Goal: Task Accomplishment & Management: Use online tool/utility

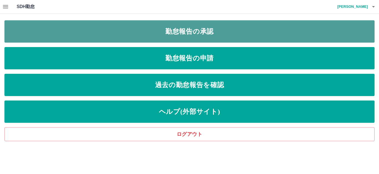
click at [181, 32] on link "勤怠報告の承認" at bounding box center [189, 31] width 370 height 22
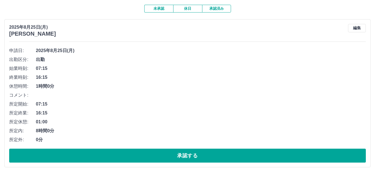
scroll to position [56, 0]
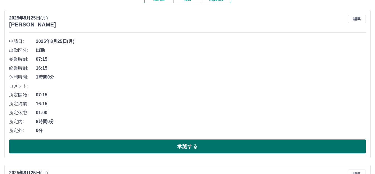
click at [187, 148] on button "承認する" at bounding box center [187, 146] width 356 height 14
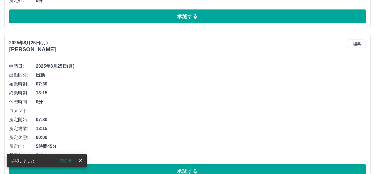
scroll to position [204, 0]
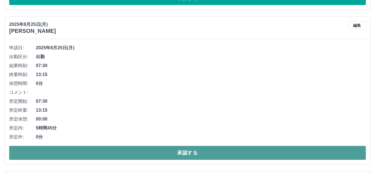
click at [203, 152] on button "承認する" at bounding box center [187, 152] width 356 height 14
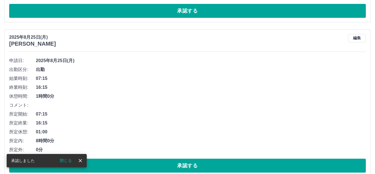
scroll to position [345, 0]
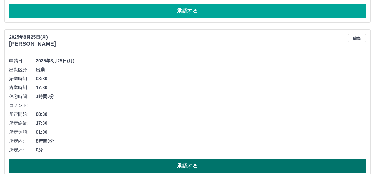
click at [172, 165] on button "承認する" at bounding box center [187, 166] width 356 height 14
click at [220, 164] on button "承認する" at bounding box center [187, 166] width 356 height 14
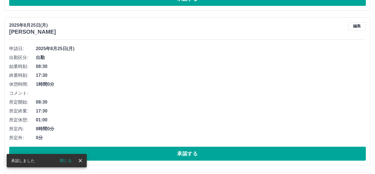
scroll to position [357, 0]
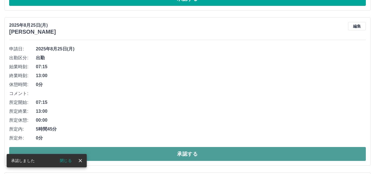
click at [208, 152] on button "承認する" at bounding box center [187, 154] width 356 height 14
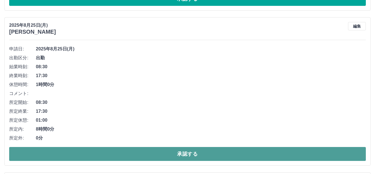
click at [204, 153] on button "承認する" at bounding box center [187, 154] width 356 height 14
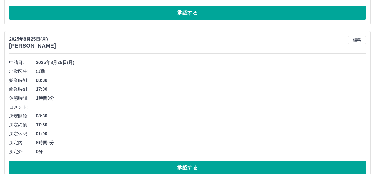
scroll to position [505, 0]
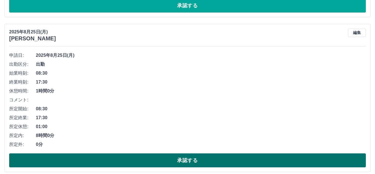
click at [153, 164] on button "承認する" at bounding box center [187, 160] width 356 height 14
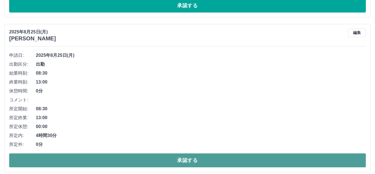
click at [217, 164] on button "承認する" at bounding box center [187, 160] width 356 height 14
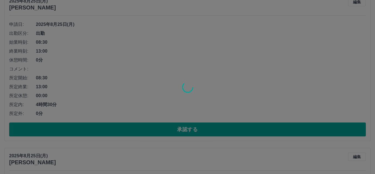
scroll to position [536, 0]
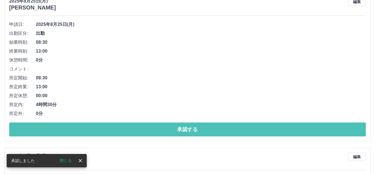
click at [225, 131] on button "承認する" at bounding box center [187, 129] width 356 height 14
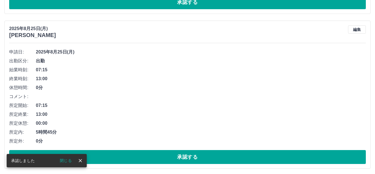
scroll to position [678, 0]
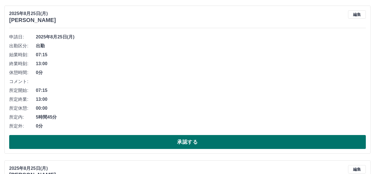
click at [213, 139] on button "承認する" at bounding box center [187, 142] width 356 height 14
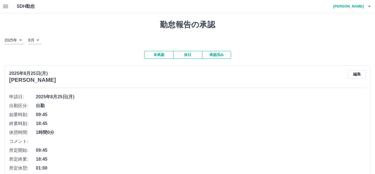
scroll to position [0, 0]
click at [218, 54] on button "承認済み" at bounding box center [216, 55] width 29 height 8
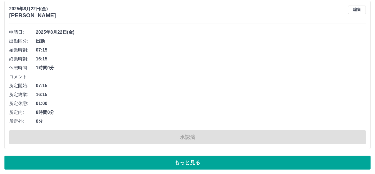
scroll to position [3774, 0]
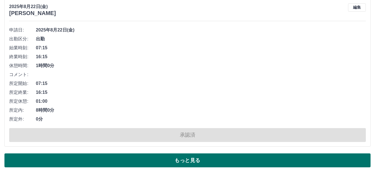
drag, startPoint x: 195, startPoint y: 157, endPoint x: 195, endPoint y: 152, distance: 5.3
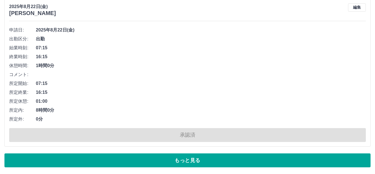
click at [195, 157] on button "もっと見る" at bounding box center [187, 160] width 366 height 14
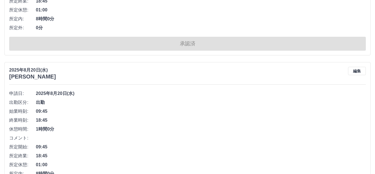
scroll to position [6662, 0]
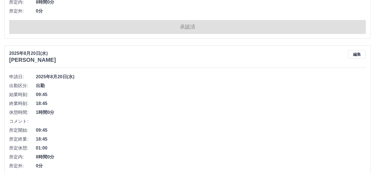
click at [261, 129] on span "09:45" at bounding box center [201, 130] width 330 height 7
